Goal: Information Seeking & Learning: Learn about a topic

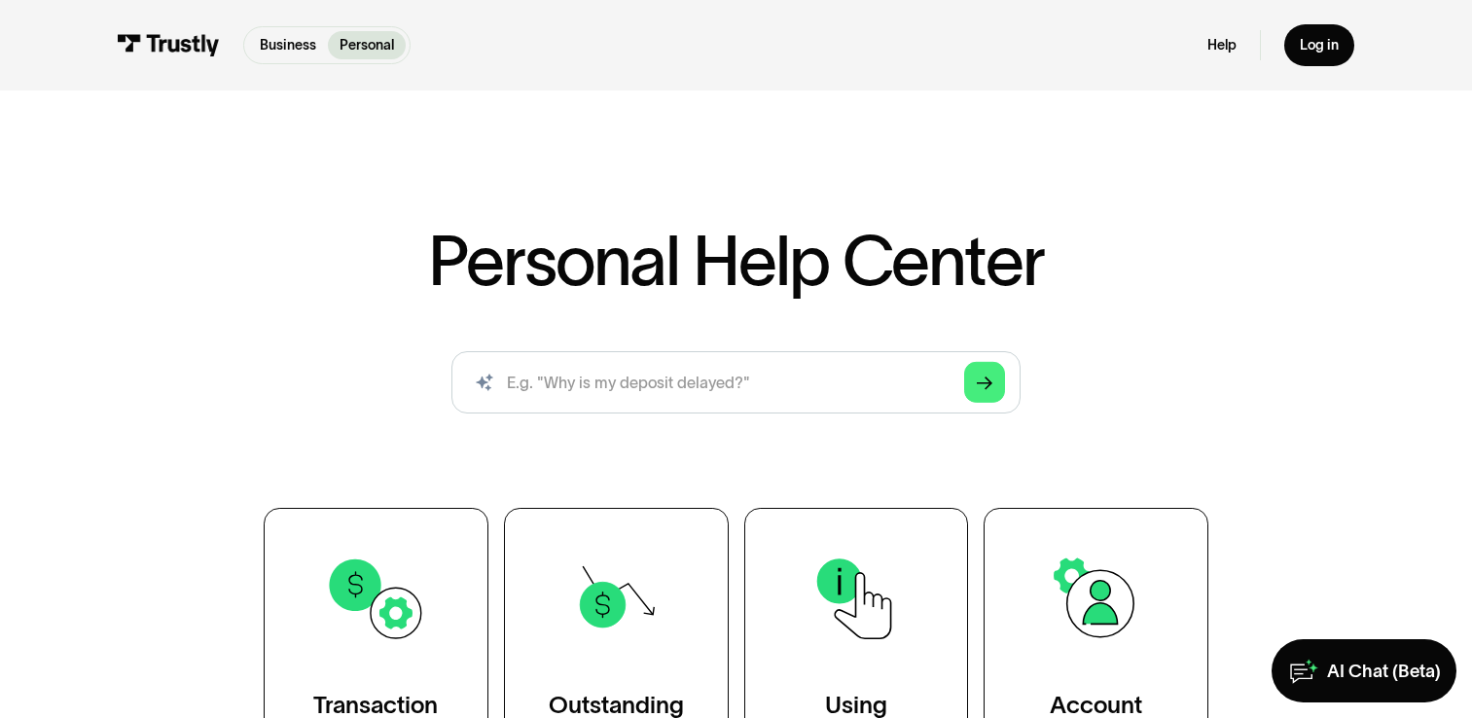
click at [477, 127] on div "Personal Help Center AI-powered search ( 1 / 4 ) Type your question and our sma…" at bounding box center [736, 447] width 1472 height 692
click at [270, 67] on div "Business Personal Business Personal Help Log in Business Personal Help Log in" at bounding box center [737, 45] width 1238 height 90
click at [350, 167] on div "Personal Help Center AI-powered search ( 1 / 4 ) Type your question and our sma…" at bounding box center [736, 447] width 1472 height 692
click at [502, 276] on h1 "Personal Help Center" at bounding box center [736, 261] width 616 height 69
click at [720, 279] on h1 "Personal Help Center" at bounding box center [736, 261] width 616 height 69
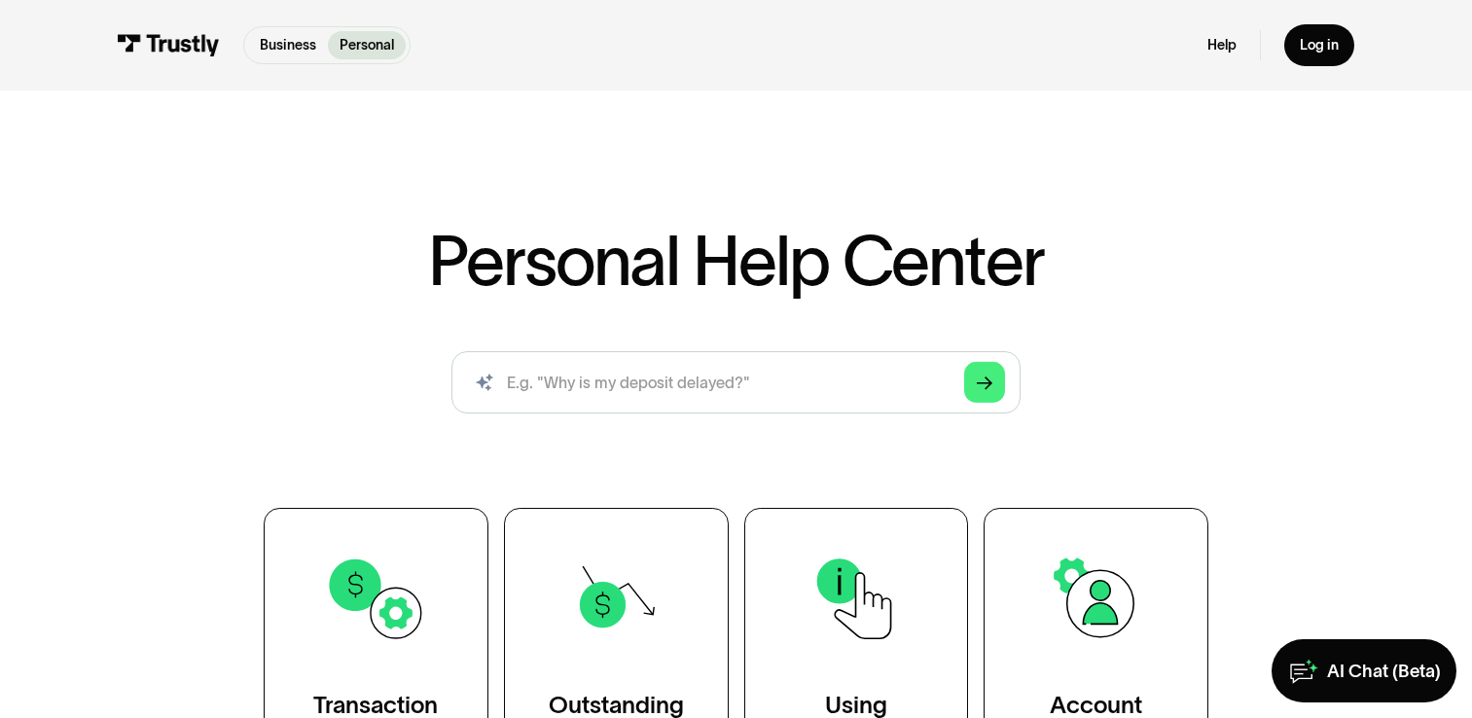
click at [571, 136] on div "Personal Help Center AI-powered search ( 1 / 4 ) Type your question and our sma…" at bounding box center [736, 447] width 1472 height 692
click at [566, 146] on div "Personal Help Center AI-powered search ( 1 / 4 ) Type your question and our sma…" at bounding box center [736, 447] width 1472 height 692
click at [546, 193] on div "Personal Help Center AI-powered search ( 1 / 4 ) Type your question and our sma…" at bounding box center [736, 447] width 1472 height 692
click at [628, 200] on div "Personal Help Center AI-powered search ( 1 / 4 ) Type your question and our sma…" at bounding box center [736, 447] width 1472 height 692
click at [591, 207] on div "Personal Help Center AI-powered search ( 1 / 4 ) Type your question and our sma…" at bounding box center [736, 447] width 1472 height 692
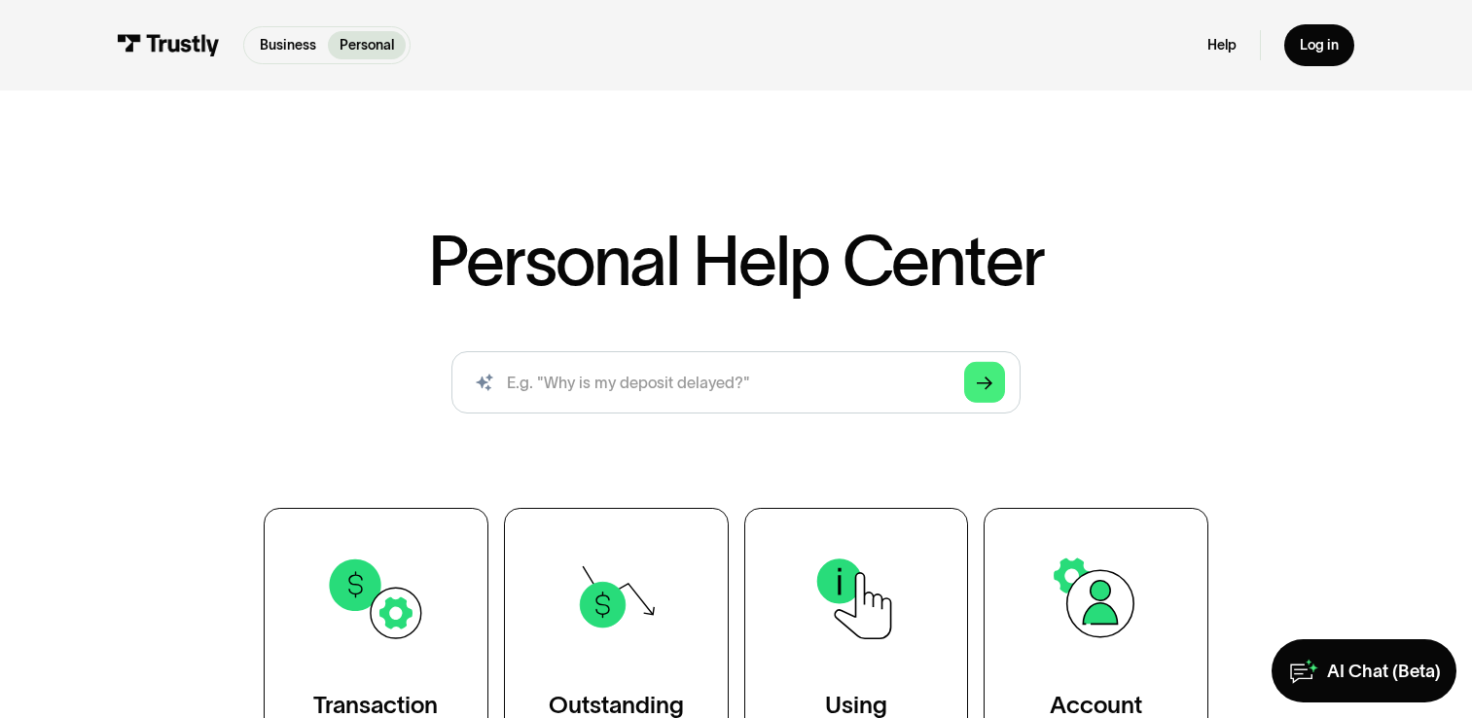
click at [662, 208] on div "Personal Help Center AI-powered search ( 1 / 4 ) Type your question and our sma…" at bounding box center [736, 447] width 1472 height 692
click at [1144, 68] on div "Business Personal Business Personal Help Log in Business Personal Help Log in" at bounding box center [737, 45] width 1238 height 90
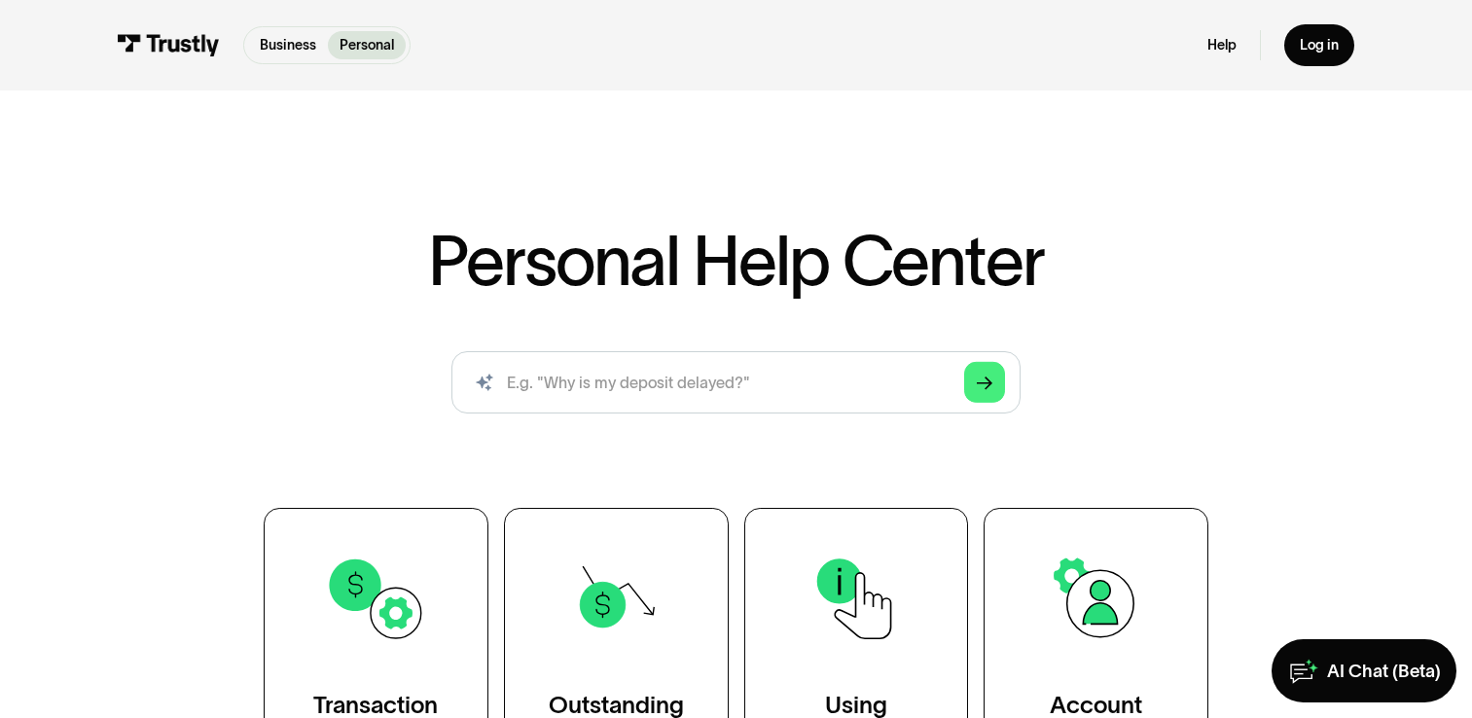
click at [296, 154] on div "Personal Help Center AI-powered search ( 1 / 4 ) Type your question and our sma…" at bounding box center [736, 447] width 1472 height 692
click at [459, 230] on h1 "Personal Help Center" at bounding box center [736, 261] width 616 height 69
click at [490, 282] on h1 "Personal Help Center" at bounding box center [736, 261] width 616 height 69
click at [433, 267] on h1 "Personal Help Center" at bounding box center [736, 261] width 616 height 69
click at [742, 701] on div "Transaction Support Outstanding Debt Using Trustly Account Management" at bounding box center [736, 650] width 945 height 285
